Goal: Task Accomplishment & Management: Complete application form

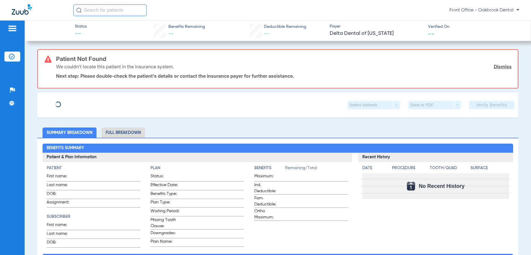
click at [10, 25] on img at bounding box center [12, 28] width 9 height 7
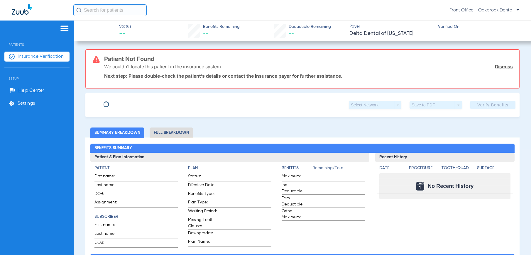
click at [39, 54] on span "Insurance Verification" at bounding box center [41, 57] width 46 height 6
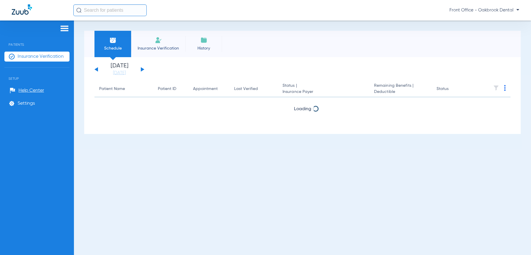
click at [164, 46] on span "Insurance Verification" at bounding box center [158, 48] width 45 height 6
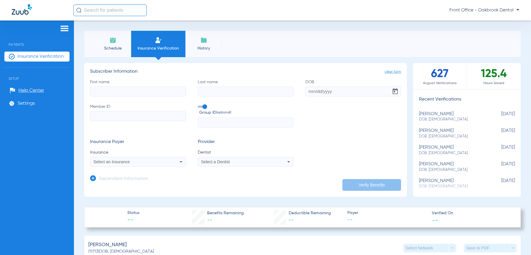
click at [147, 90] on input "First name" at bounding box center [138, 92] width 96 height 10
click at [131, 92] on input "za" at bounding box center [138, 92] width 96 height 10
type input "[PERSON_NAME]"
click at [237, 95] on input "Last name" at bounding box center [246, 92] width 96 height 10
type input "Rechcygl"
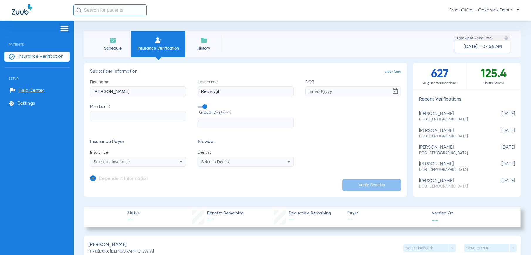
click at [345, 90] on input "DOB" at bounding box center [354, 92] width 96 height 10
click at [343, 92] on input "DOB Required" at bounding box center [354, 92] width 96 height 10
type input "[DATE]"
click at [148, 119] on input "Member ID" at bounding box center [138, 116] width 96 height 10
type input "393134760"
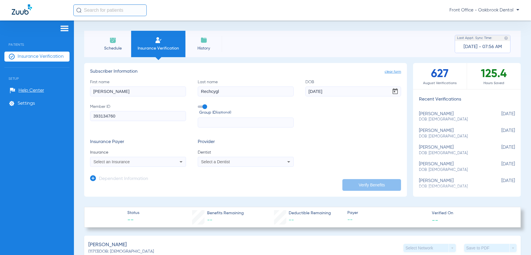
click at [223, 120] on input "text" at bounding box center [246, 123] width 96 height 10
click at [203, 106] on span at bounding box center [202, 107] width 9 height 2
click at [199, 105] on input "Group ID (optional)" at bounding box center [199, 105] width 0 height 0
click at [165, 162] on div "Select an Insurance" at bounding box center [137, 161] width 95 height 7
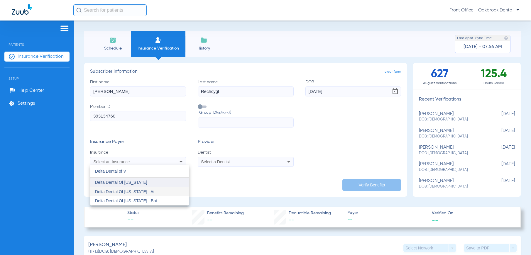
type input "Delta Dental of V"
click at [153, 184] on mat-option "Delta Dental Of [US_STATE]" at bounding box center [139, 182] width 99 height 9
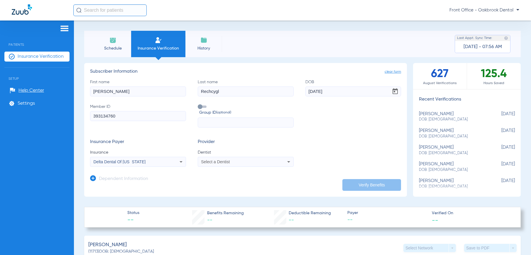
click at [229, 156] on app-form-autocomplete "Dentist Select a Dentist" at bounding box center [246, 158] width 96 height 17
click at [229, 160] on div "Select a Dentist" at bounding box center [236, 162] width 71 height 4
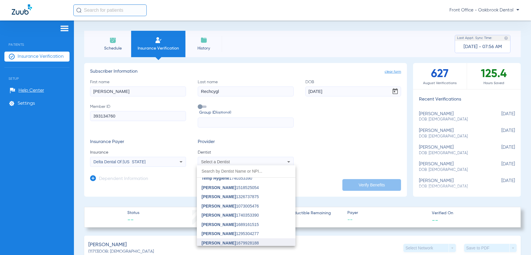
scroll to position [70, 0]
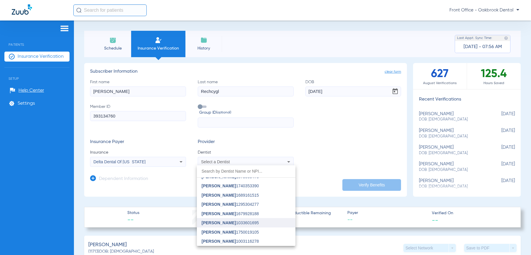
click at [221, 222] on span "[PERSON_NAME]" at bounding box center [219, 223] width 34 height 5
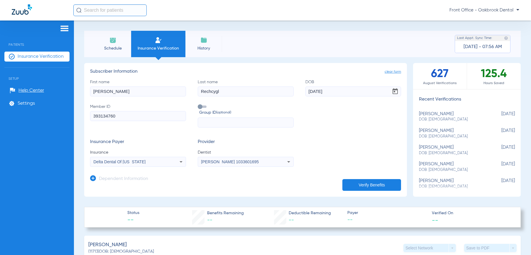
click at [358, 182] on button "Verify Benefits" at bounding box center [372, 185] width 59 height 12
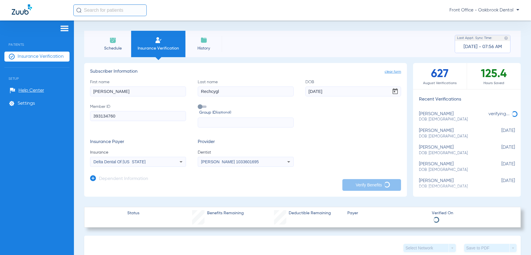
click at [206, 244] on div "Select Network arrow_drop_down Save to PDF arrow_drop_down" at bounding box center [302, 248] width 437 height 25
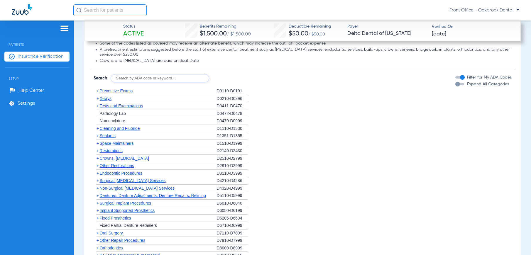
scroll to position [532, 0]
click at [114, 92] on span "Preventive Exams" at bounding box center [116, 90] width 33 height 5
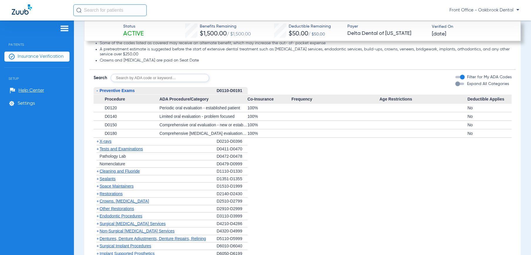
click at [111, 141] on span "X-rays" at bounding box center [106, 141] width 12 height 5
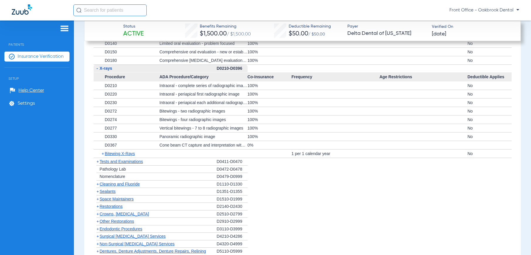
scroll to position [620, 0]
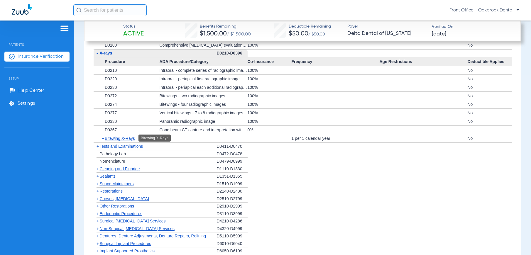
click at [128, 138] on span "Bitewing X-Rays" at bounding box center [120, 138] width 30 height 5
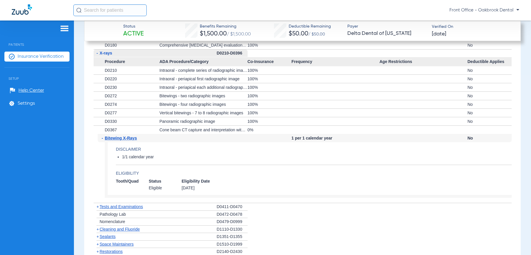
scroll to position [649, 0]
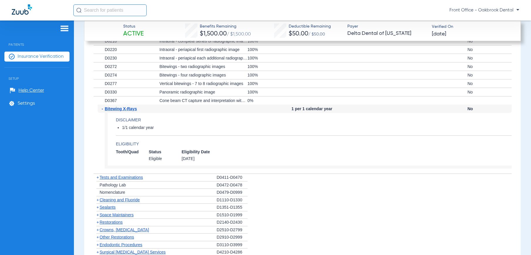
click at [132, 176] on span "Tests and Examinations" at bounding box center [121, 177] width 43 height 5
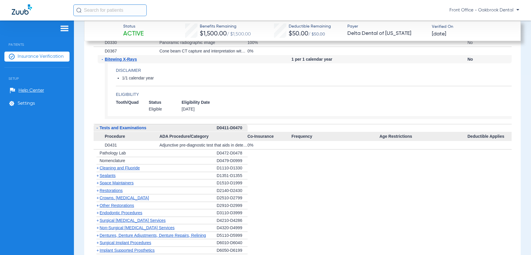
scroll to position [708, 0]
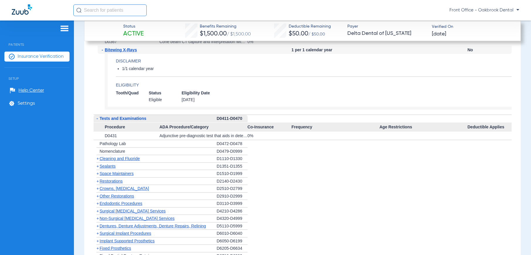
click at [124, 157] on span "Cleaning and Fluoride" at bounding box center [120, 158] width 40 height 5
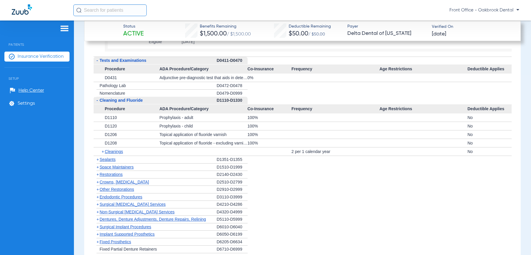
scroll to position [766, 0]
click at [119, 153] on span "Cleanings" at bounding box center [114, 151] width 18 height 5
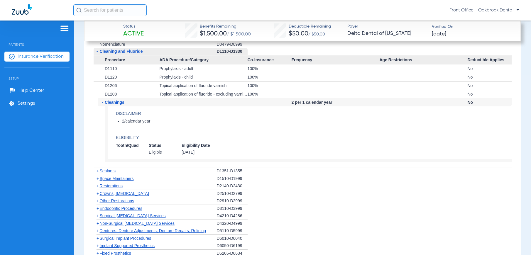
scroll to position [825, 0]
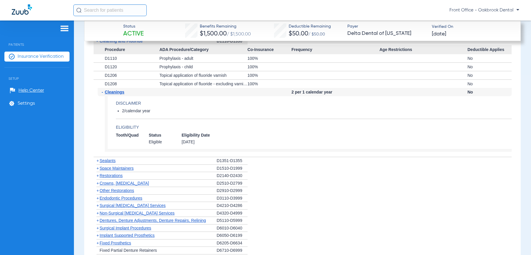
click at [108, 159] on span "Sealants" at bounding box center [108, 160] width 16 height 5
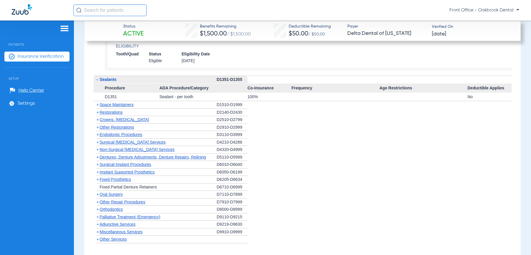
scroll to position [913, 0]
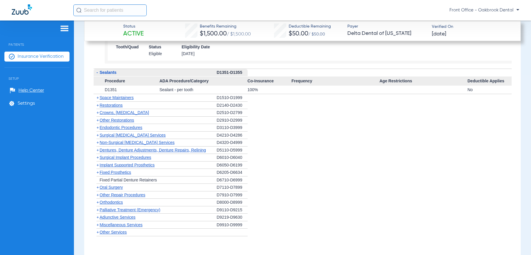
click at [122, 97] on span "Space Maintainers" at bounding box center [117, 97] width 34 height 5
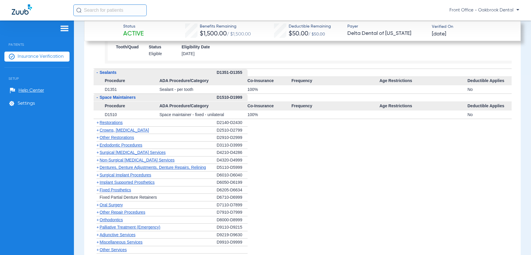
click at [117, 124] on span "Restorations" at bounding box center [111, 122] width 23 height 5
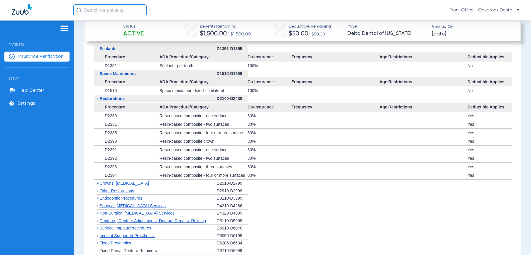
scroll to position [972, 0]
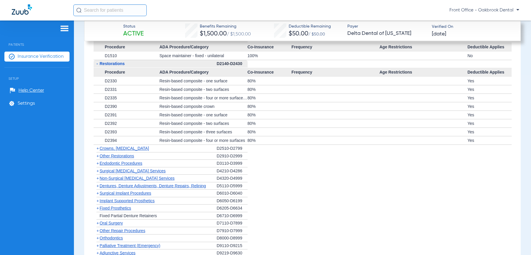
click at [124, 148] on span "Crowns, [MEDICAL_DATA]" at bounding box center [124, 148] width 49 height 5
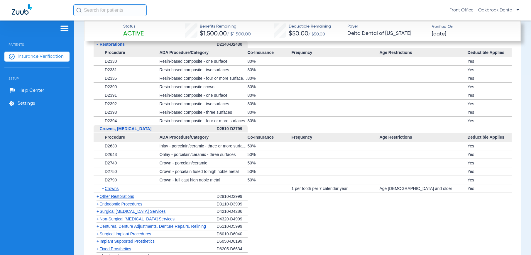
scroll to position [1001, 0]
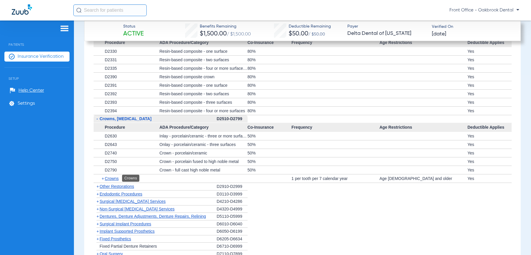
click at [114, 179] on span "Crowns" at bounding box center [112, 178] width 14 height 5
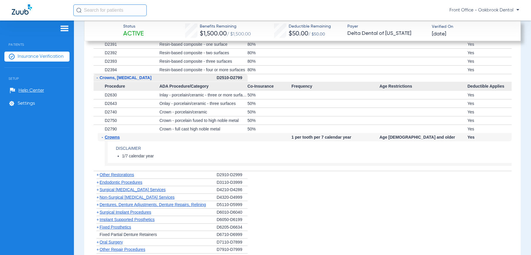
scroll to position [1060, 0]
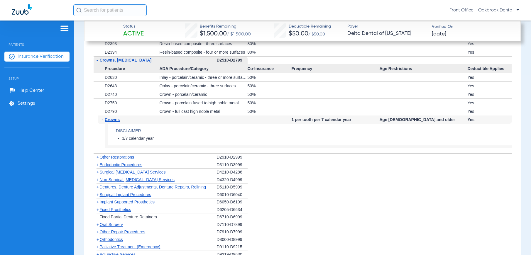
click at [130, 159] on div "+ Other Restorations" at bounding box center [155, 158] width 123 height 8
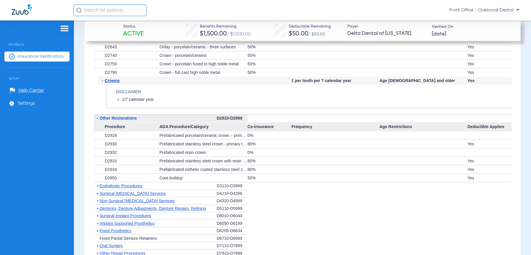
scroll to position [1148, 0]
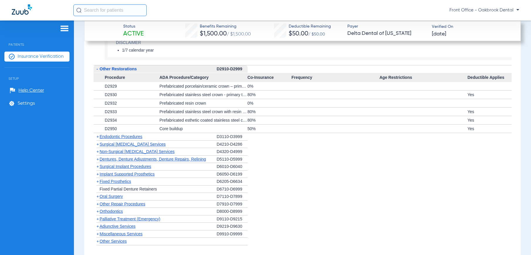
click at [123, 137] on span "Endodontic Procedures" at bounding box center [121, 136] width 43 height 5
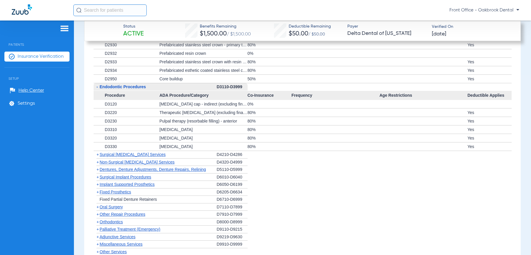
scroll to position [1207, 0]
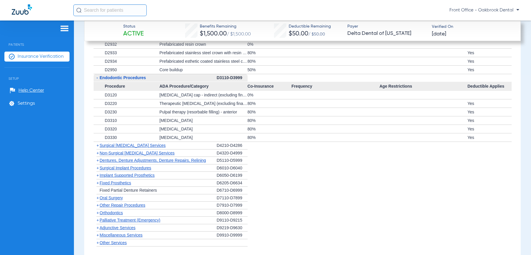
click at [123, 144] on span "Surgical [MEDICAL_DATA] Services" at bounding box center [133, 145] width 66 height 5
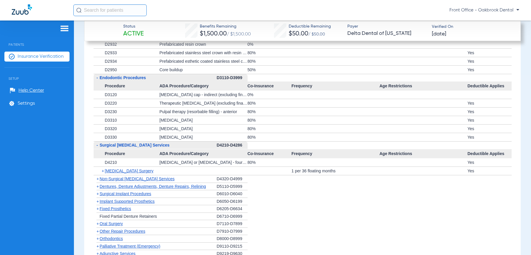
scroll to position [1265, 0]
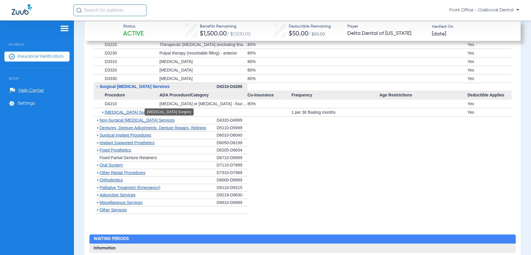
click at [131, 112] on span "[MEDICAL_DATA] Surgery" at bounding box center [129, 112] width 49 height 5
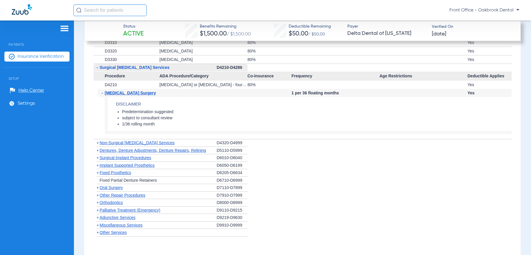
scroll to position [1324, 0]
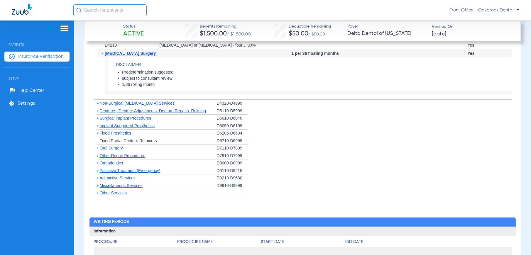
click at [137, 102] on span "Non-Surgical [MEDICAL_DATA] Services" at bounding box center [137, 103] width 75 height 5
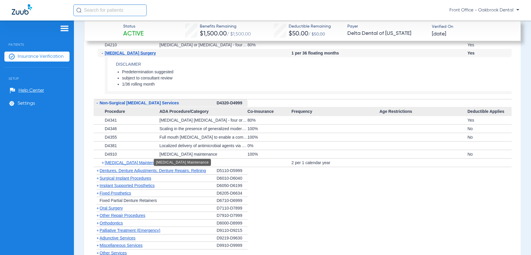
click at [141, 163] on span "[MEDICAL_DATA] Maintenance" at bounding box center [134, 163] width 58 height 5
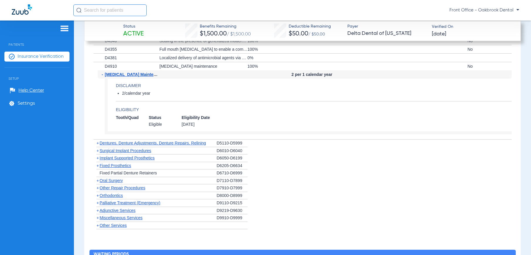
click at [146, 144] on span "Dentures, Denture Adjustments, Denture Repairs, Relining" at bounding box center [153, 143] width 107 height 5
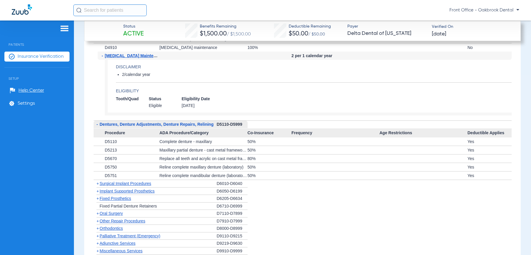
scroll to position [1441, 0]
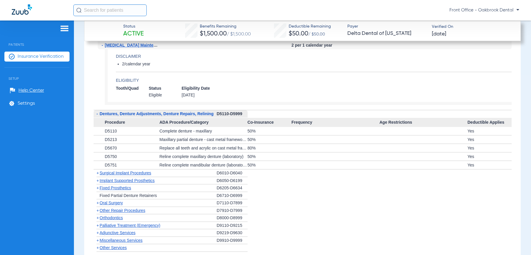
click at [146, 174] on span "Surgical Implant Procedures" at bounding box center [126, 173] width 52 height 5
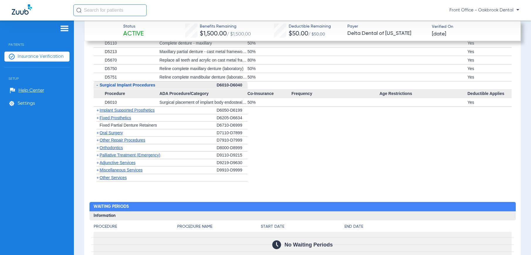
scroll to position [1529, 0]
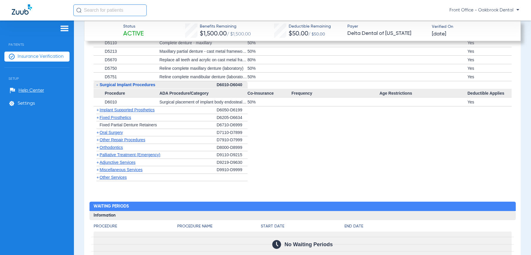
click at [146, 109] on span "Implant Supported Prosthetics" at bounding box center [127, 110] width 55 height 5
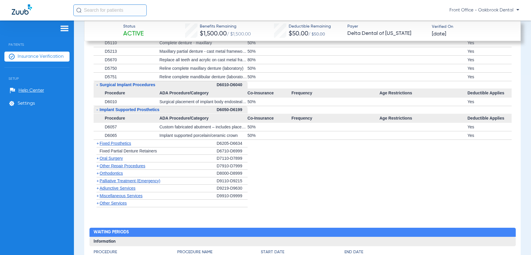
click at [126, 143] on span "Fixed Prosthetics" at bounding box center [115, 143] width 31 height 5
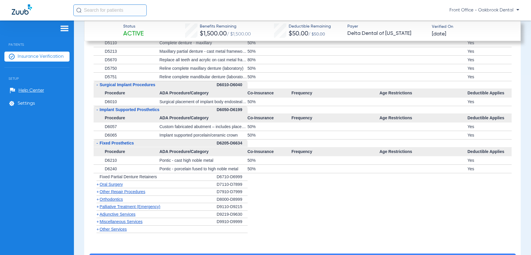
click at [120, 185] on span "Oral Surgery" at bounding box center [111, 184] width 23 height 5
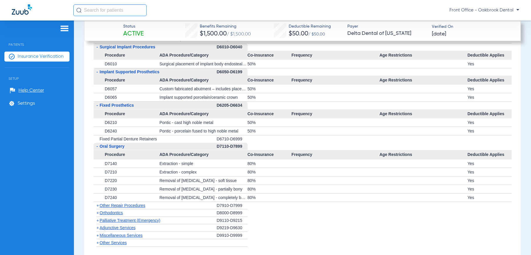
scroll to position [1588, 0]
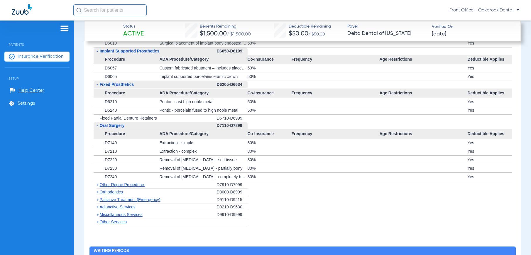
click at [125, 183] on span "Other Repair Procedures" at bounding box center [123, 185] width 46 height 5
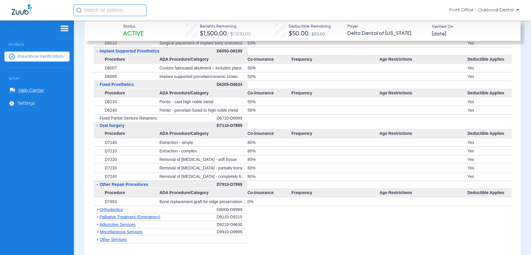
click at [113, 209] on span "Orthodontics" at bounding box center [111, 210] width 23 height 5
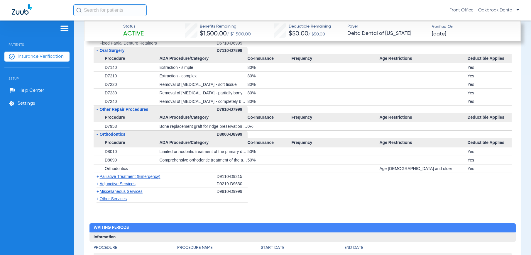
scroll to position [1705, 0]
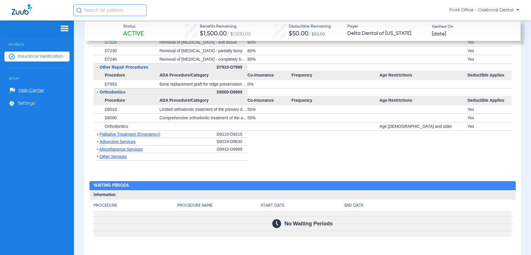
click at [124, 135] on span "Palliative Treatment (Emergency)" at bounding box center [130, 134] width 61 height 5
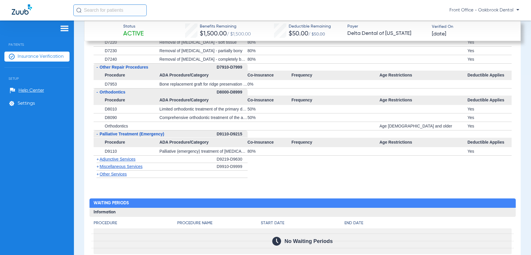
scroll to position [1735, 0]
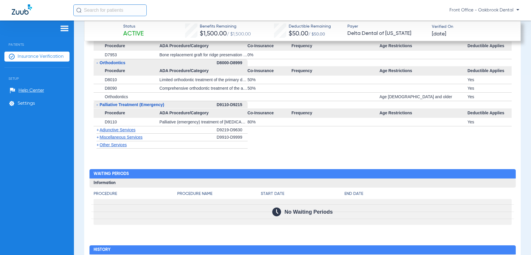
click at [129, 131] on span "Adjunctive Services" at bounding box center [118, 130] width 36 height 5
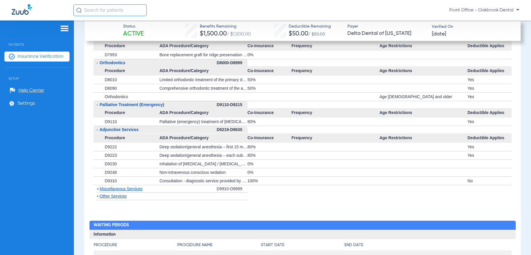
click at [119, 190] on span "Miscellaneous Services" at bounding box center [121, 189] width 43 height 5
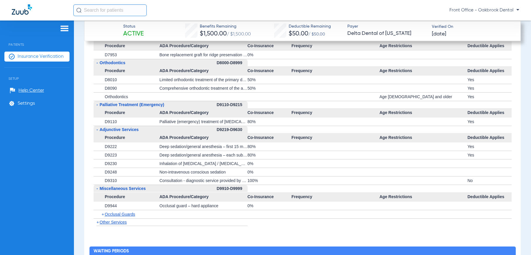
click at [117, 221] on span "Other Services" at bounding box center [113, 222] width 27 height 5
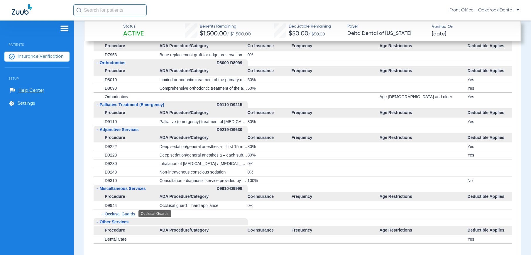
click at [119, 214] on span "Occlusal Guards" at bounding box center [120, 214] width 30 height 5
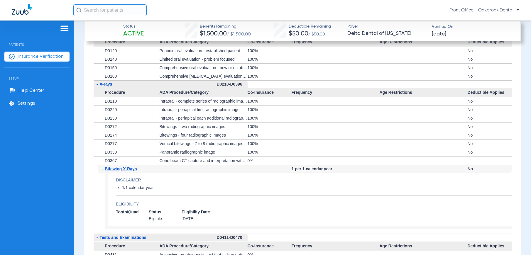
scroll to position [619, 0]
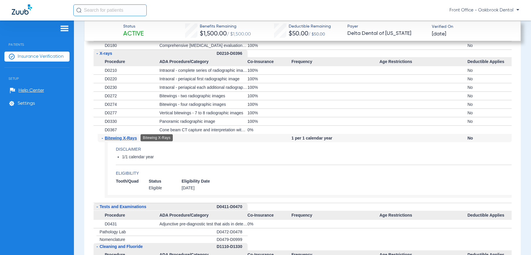
click at [123, 139] on span "Bitewing X-Rays" at bounding box center [121, 138] width 32 height 5
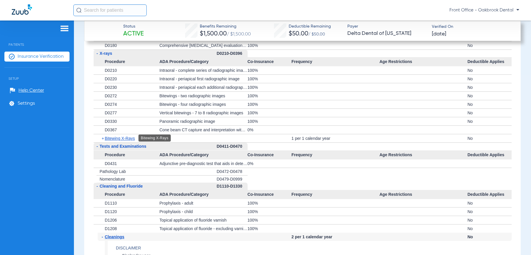
click at [126, 136] on span "Bitewing X-Rays" at bounding box center [120, 138] width 30 height 5
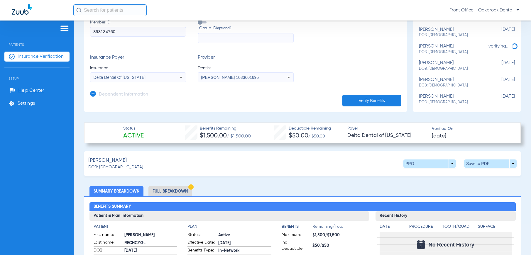
scroll to position [120, 0]
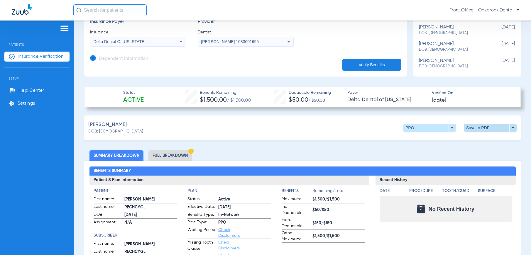
click at [510, 127] on span at bounding box center [490, 128] width 53 height 8
click at [446, 138] on span "Save to PDF" at bounding box center [442, 139] width 23 height 4
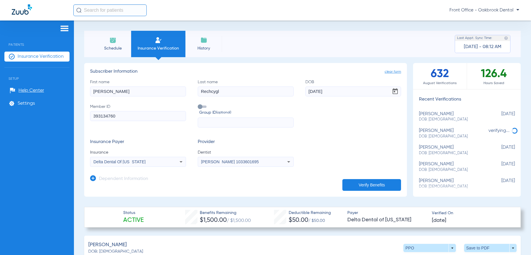
scroll to position [88, 0]
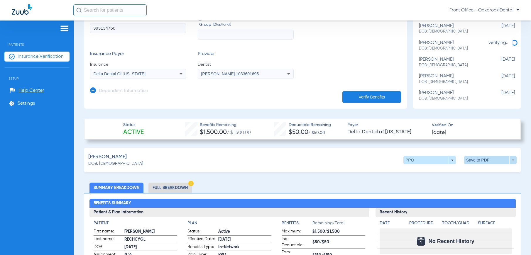
click at [510, 158] on span at bounding box center [490, 160] width 53 height 8
click at [437, 172] on span "Save to PDF" at bounding box center [442, 171] width 23 height 4
